Goal: Obtain resource: Download file/media

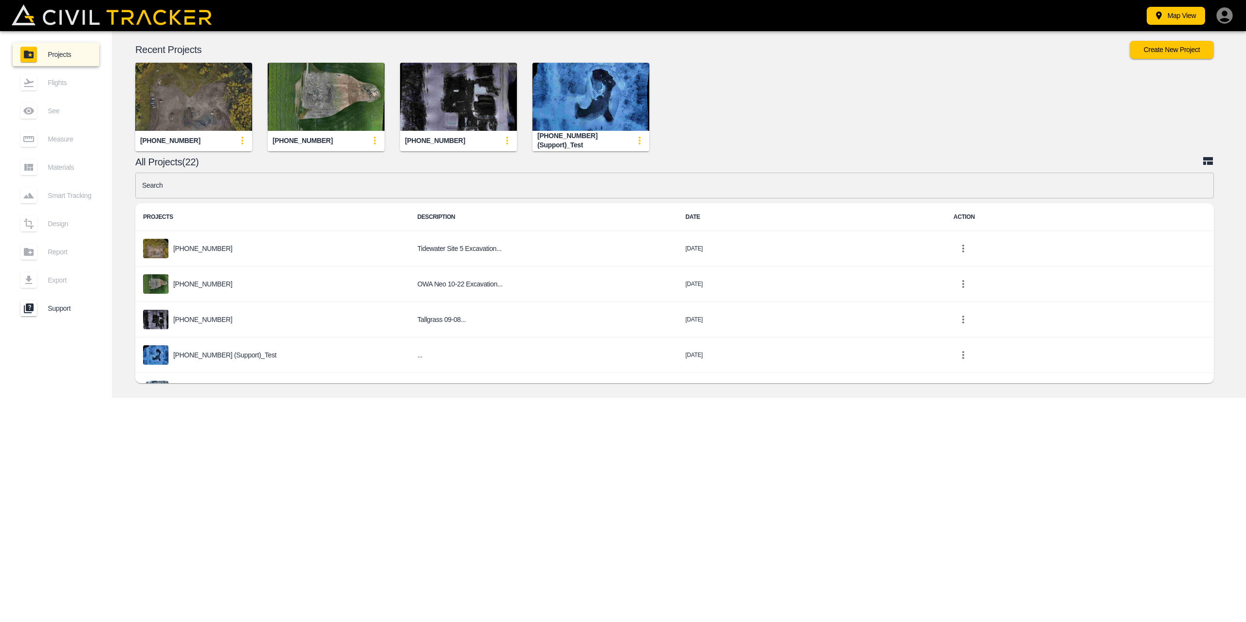
click at [210, 105] on img "button" at bounding box center [193, 97] width 117 height 68
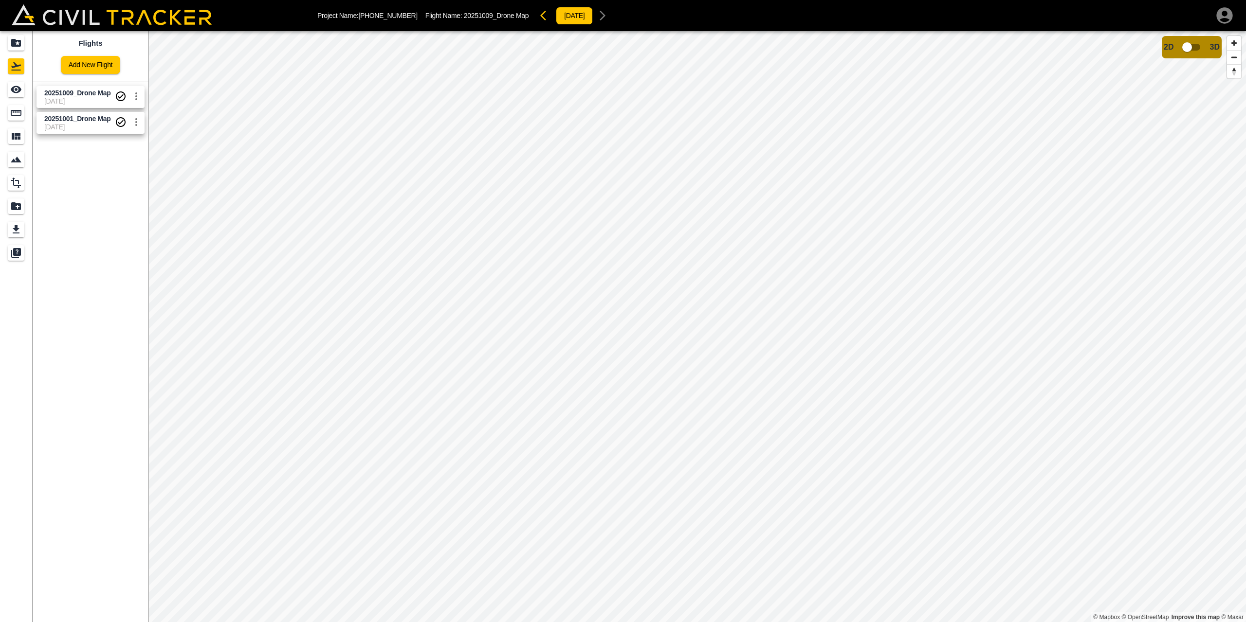
click at [91, 128] on span "[DATE]" at bounding box center [79, 127] width 71 height 8
click at [81, 93] on span "20251009_Drone Map" at bounding box center [77, 93] width 66 height 8
click at [83, 130] on div "20251001_Drone Map" at bounding box center [77, 134] width 61 height 10
click at [98, 137] on div "20251009_Drone Map [DATE] 20251001_Drone Map [DATE]" at bounding box center [89, 107] width 120 height 59
click at [99, 97] on span "20251009_Drone Map" at bounding box center [79, 93] width 71 height 9
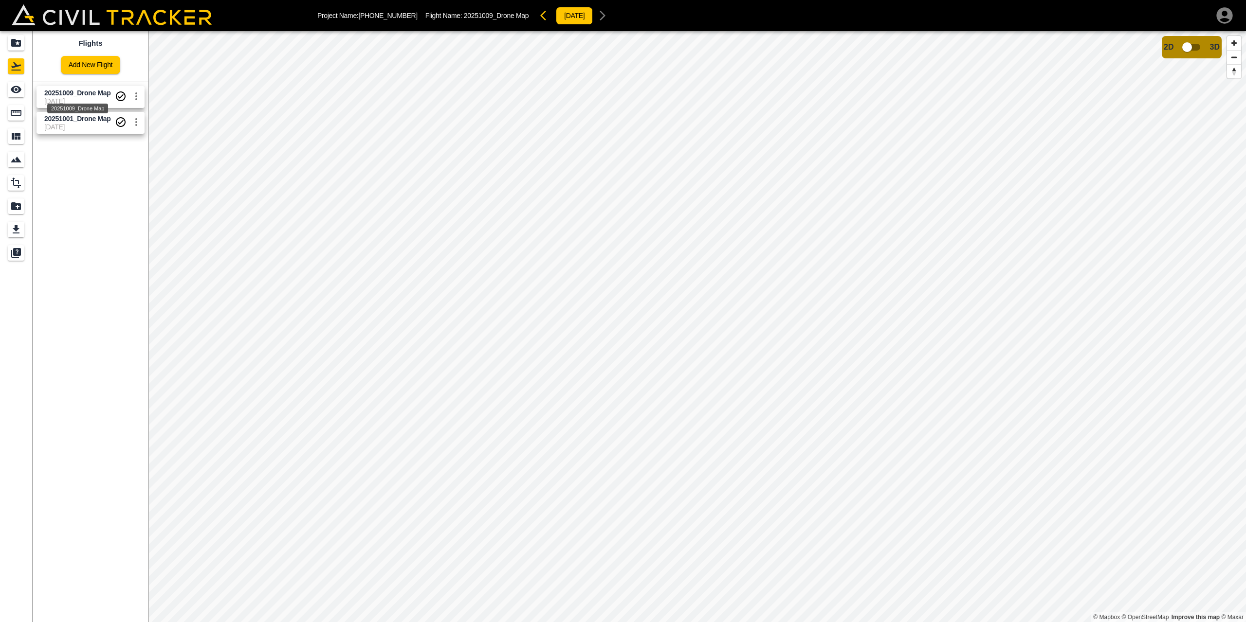
click at [91, 95] on span "20251009_Drone Map" at bounding box center [77, 93] width 66 height 8
click at [12, 228] on icon "Export" at bounding box center [16, 230] width 12 height 12
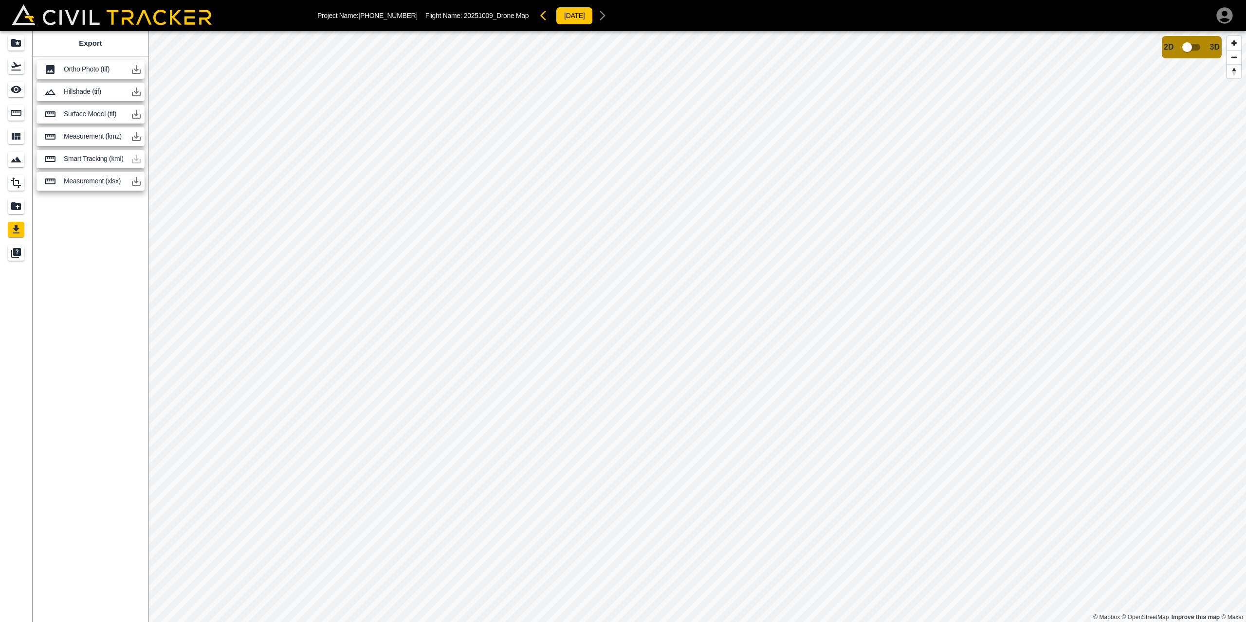
click at [137, 69] on icon "button" at bounding box center [136, 70] width 12 height 12
click at [113, 265] on div "Export Ortho Photo (tif) Hillshade (tif) Surface Model (tif) Measurement (kmz) …" at bounding box center [91, 326] width 116 height 591
